Goal: Navigation & Orientation: Find specific page/section

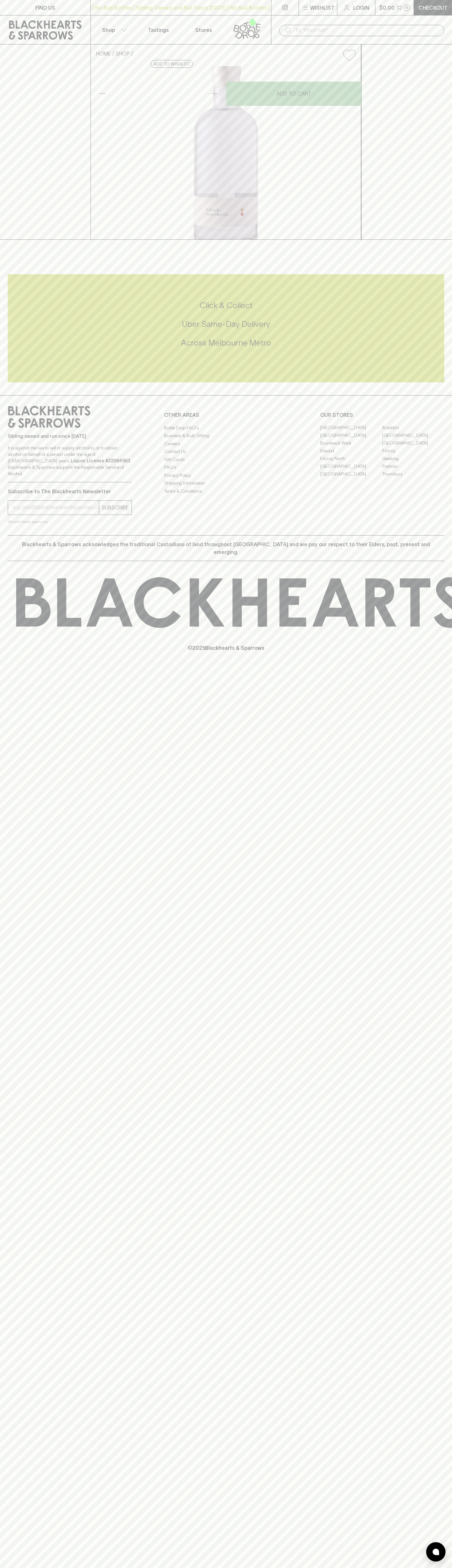
click at [171, 29] on link "Tastings" at bounding box center [158, 30] width 45 height 29
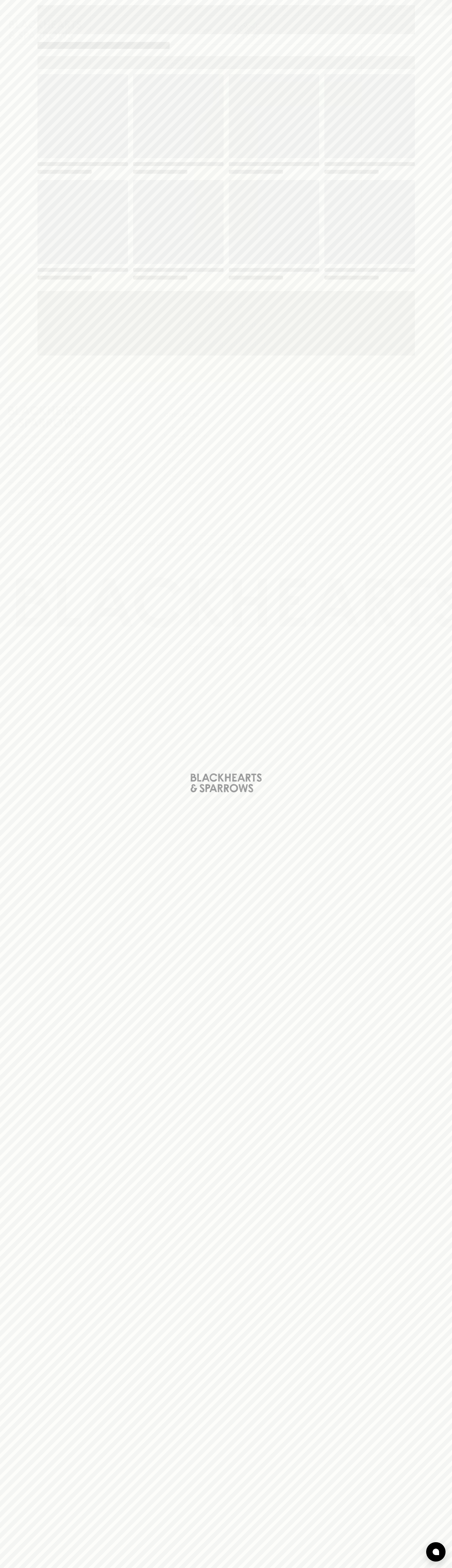
click at [449, 956] on div "Loading" at bounding box center [226, 784] width 452 height 1568
click at [270, 1568] on html "FIND US | No Bad Bottles | Sibling Owned and Run Since [DATE] | No Bad Bottles …" at bounding box center [226, 784] width 452 height 1568
click at [28, 281] on div "Loading" at bounding box center [226, 784] width 452 height 1568
